Goal: Transaction & Acquisition: Purchase product/service

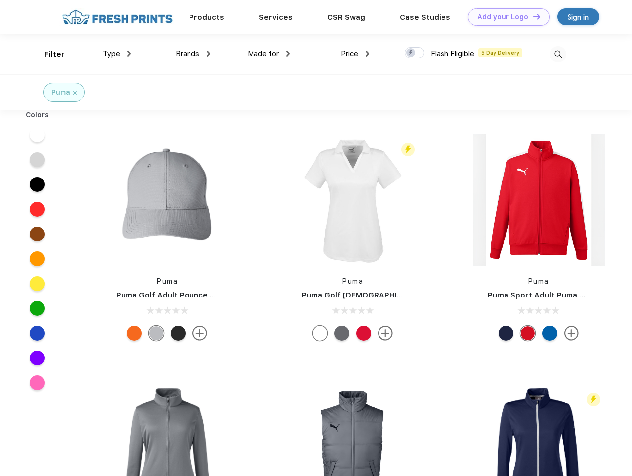
click at [505, 17] on link "Add your Logo Design Tool" at bounding box center [509, 16] width 82 height 17
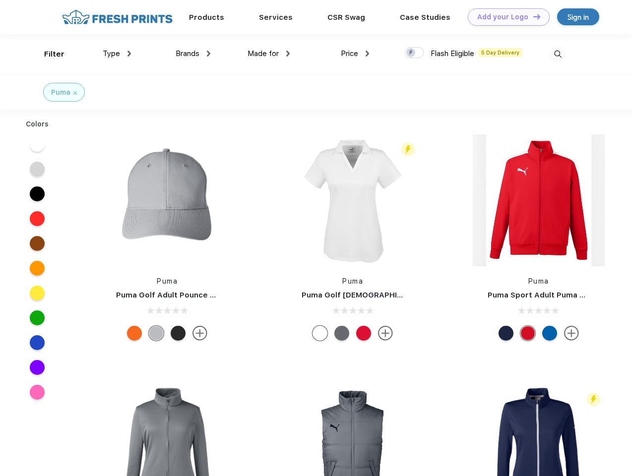
click at [0, 0] on div "Design Tool" at bounding box center [0, 0] width 0 height 0
click at [532, 16] on link "Add your Logo Design Tool" at bounding box center [509, 16] width 82 height 17
click at [48, 54] on div "Filter" at bounding box center [54, 54] width 20 height 11
click at [117, 54] on span "Type" at bounding box center [111, 53] width 17 height 9
click at [193, 54] on span "Brands" at bounding box center [188, 53] width 24 height 9
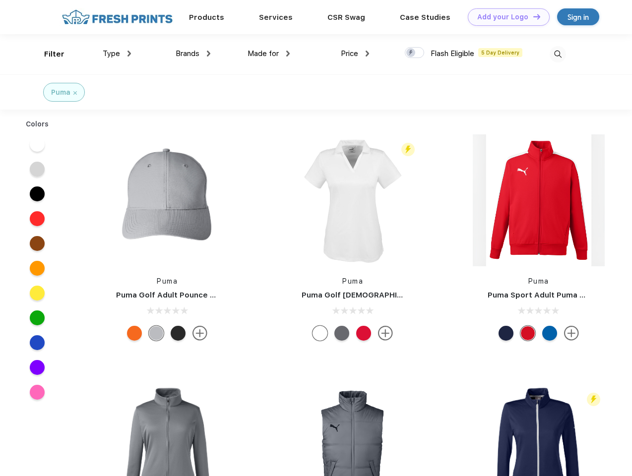
click at [269, 54] on span "Made for" at bounding box center [262, 53] width 31 height 9
click at [355, 54] on span "Price" at bounding box center [349, 53] width 17 height 9
click at [414, 53] on div at bounding box center [414, 52] width 19 height 11
click at [411, 53] on input "checkbox" at bounding box center [408, 50] width 6 height 6
click at [557, 54] on img at bounding box center [557, 54] width 16 height 16
